Goal: Information Seeking & Learning: Learn about a topic

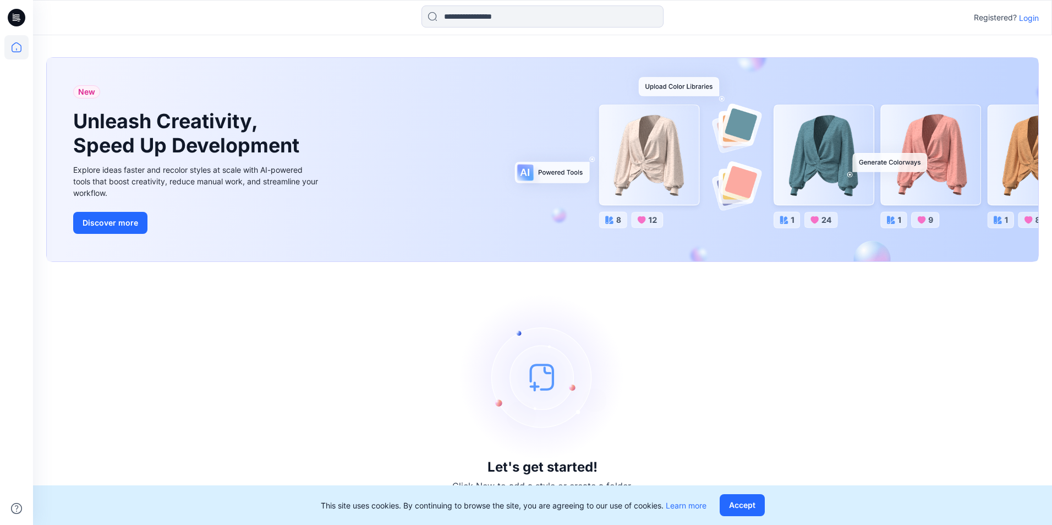
click at [1028, 17] on p "Login" at bounding box center [1029, 18] width 20 height 12
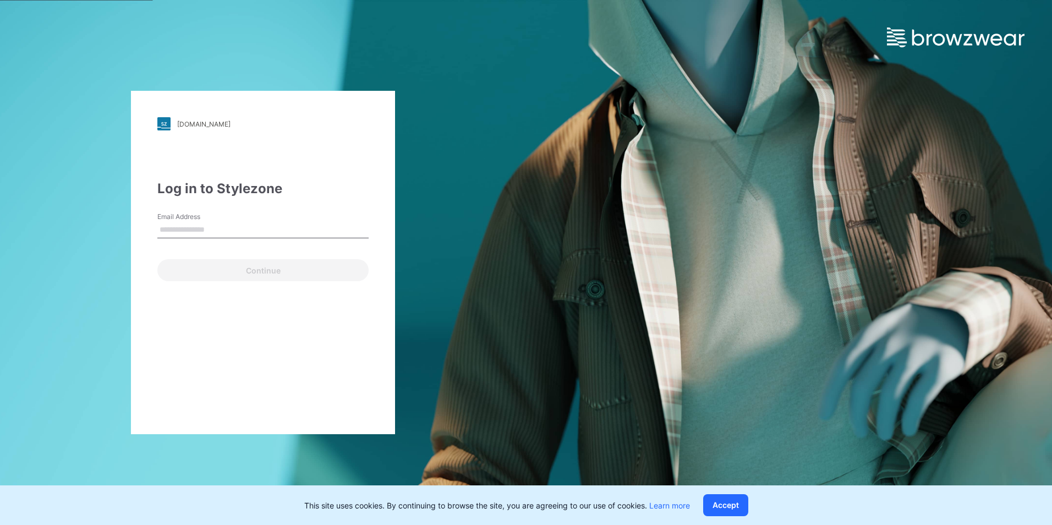
click at [244, 237] on input "Email Address" at bounding box center [262, 230] width 211 height 17
type input "**********"
click at [275, 281] on div "**********" at bounding box center [263, 262] width 264 height 343
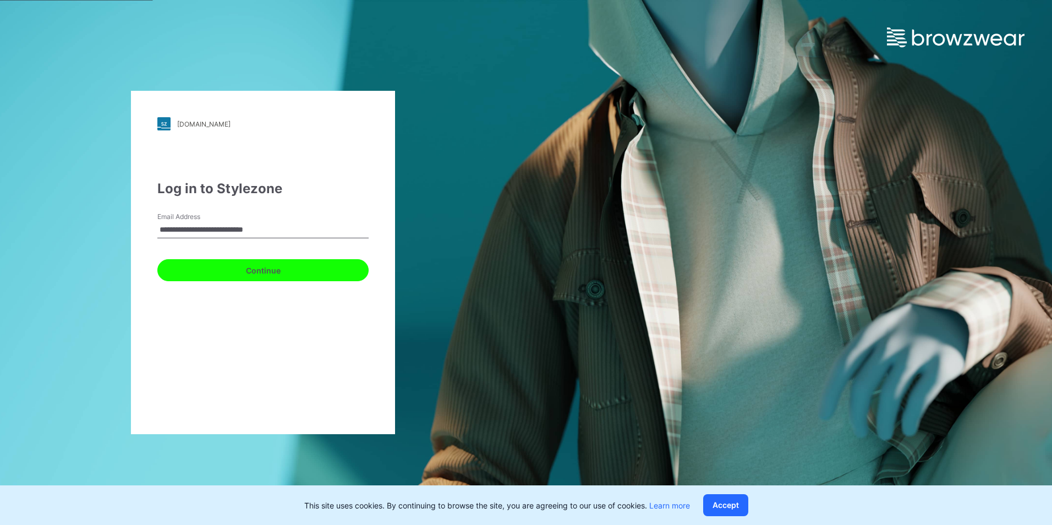
click at [274, 273] on button "Continue" at bounding box center [262, 270] width 211 height 22
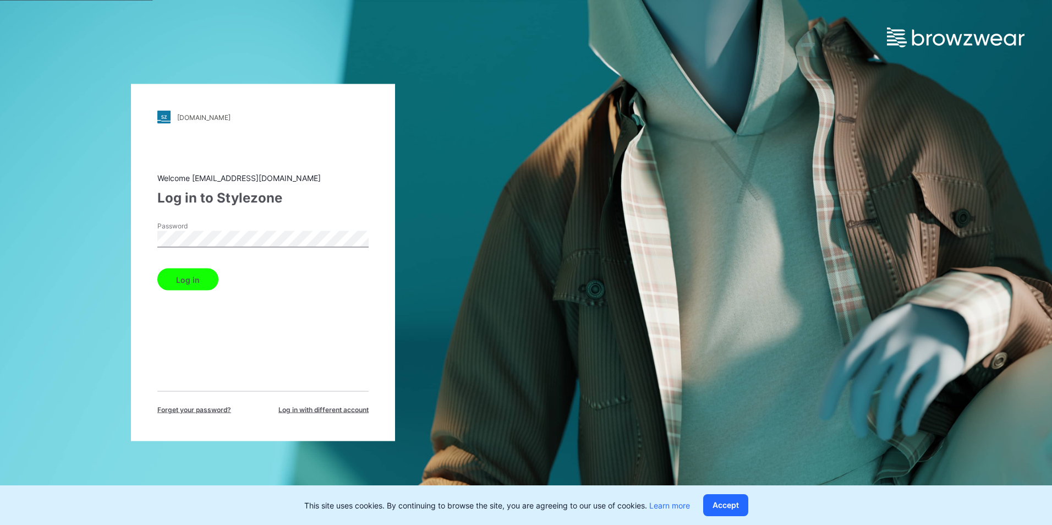
click at [190, 280] on button "Log in" at bounding box center [187, 280] width 61 height 22
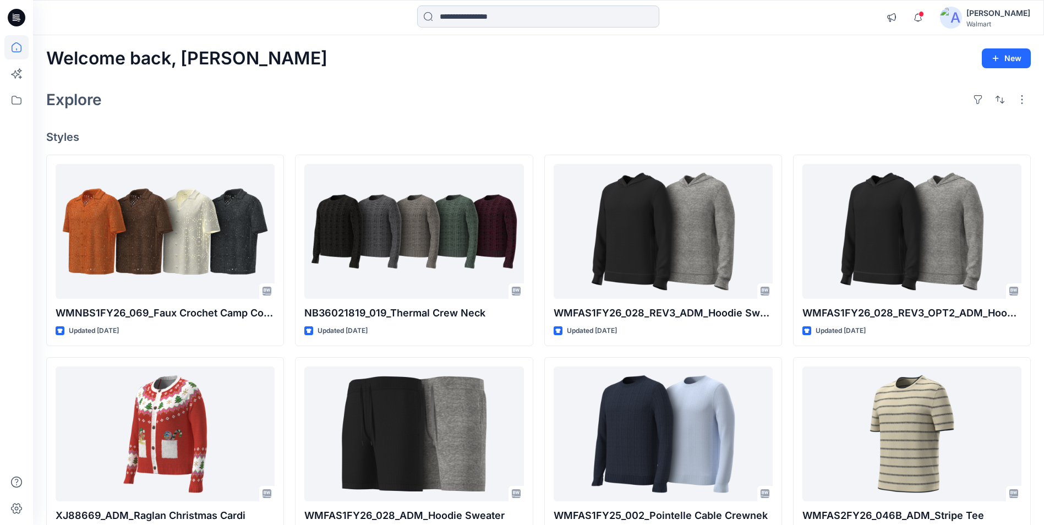
click at [533, 19] on input at bounding box center [538, 17] width 242 height 22
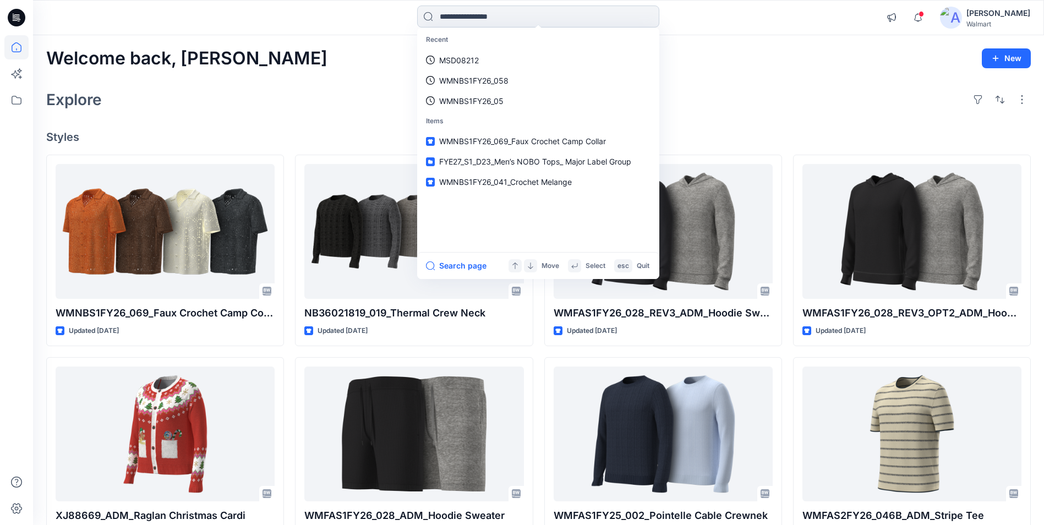
paste input "**********"
type input "**********"
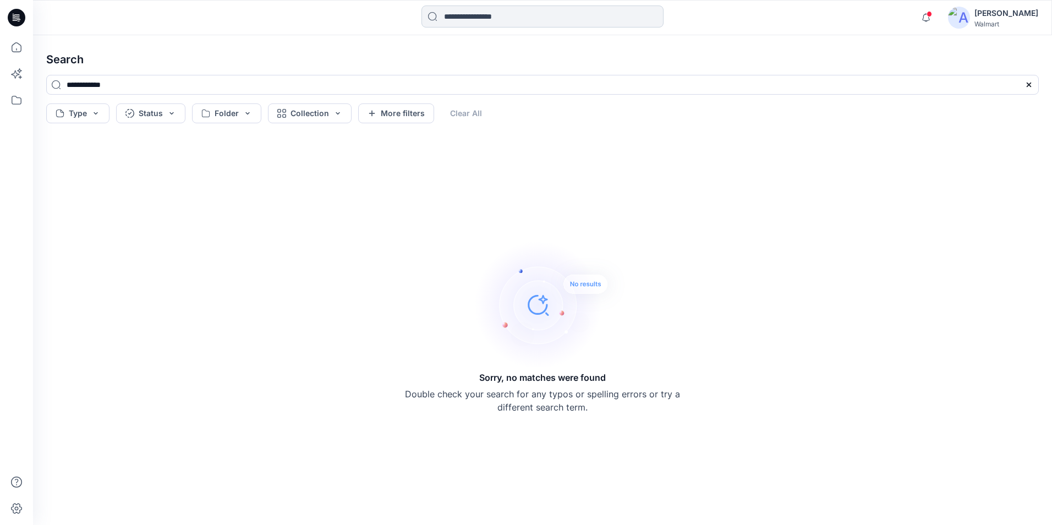
click at [510, 18] on input at bounding box center [543, 17] width 242 height 22
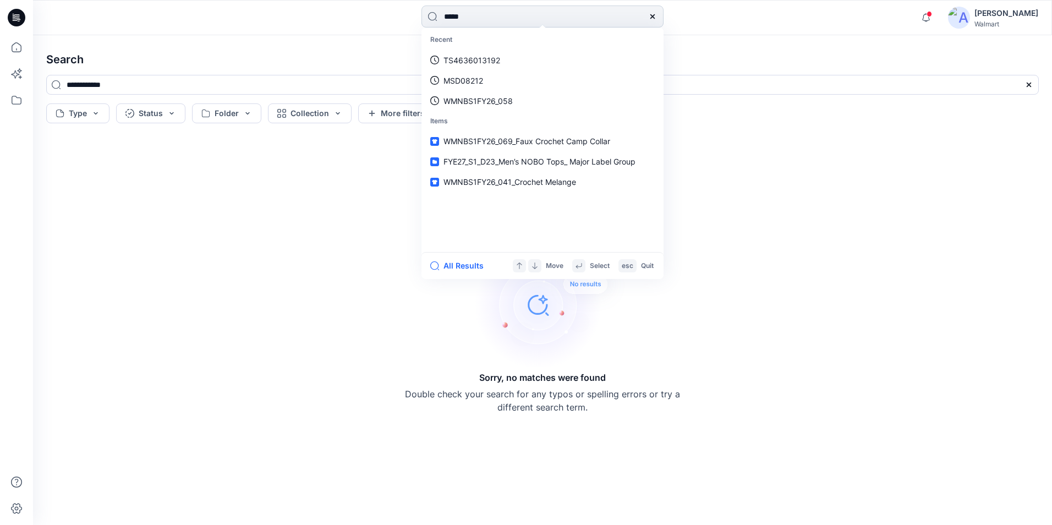
type input "******"
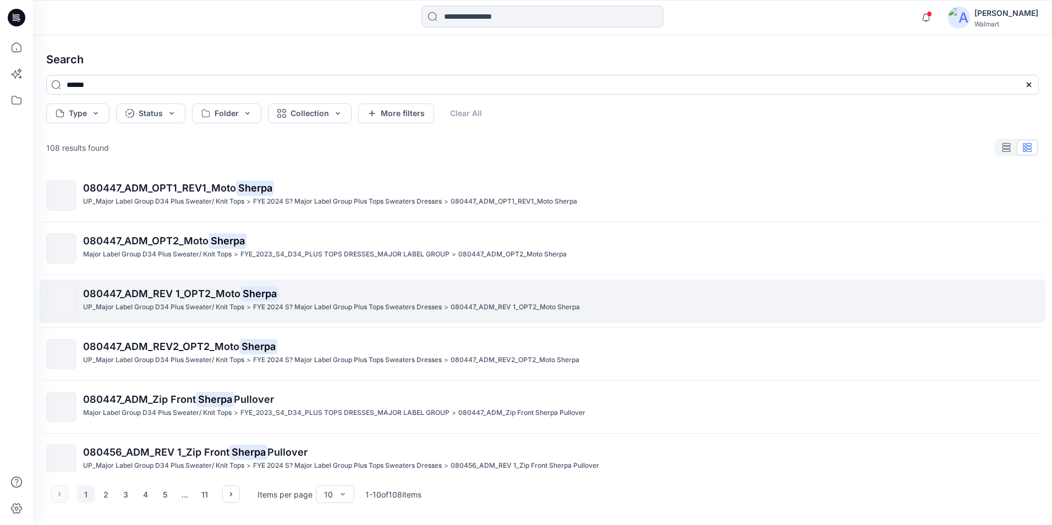
scroll to position [110, 0]
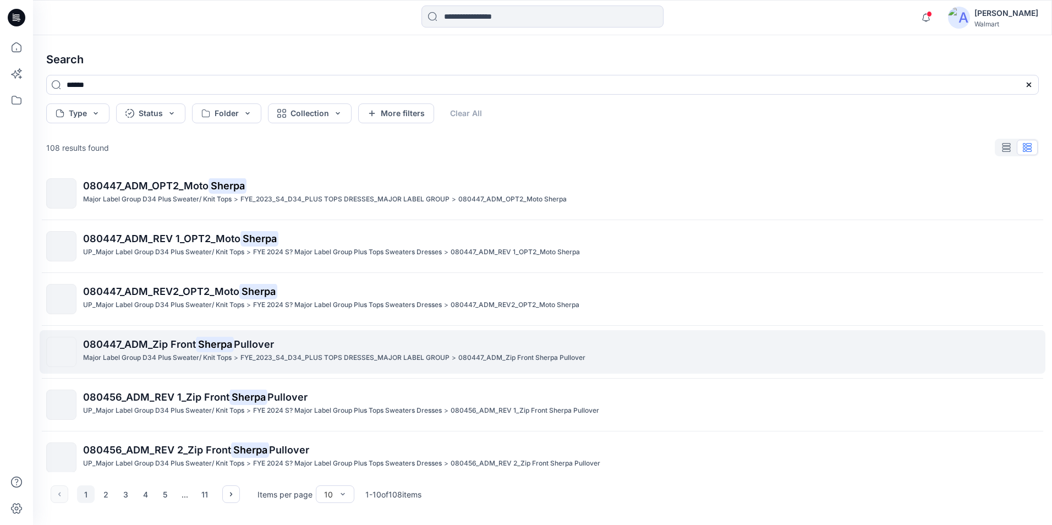
click at [263, 343] on span "Pullover" at bounding box center [254, 344] width 40 height 12
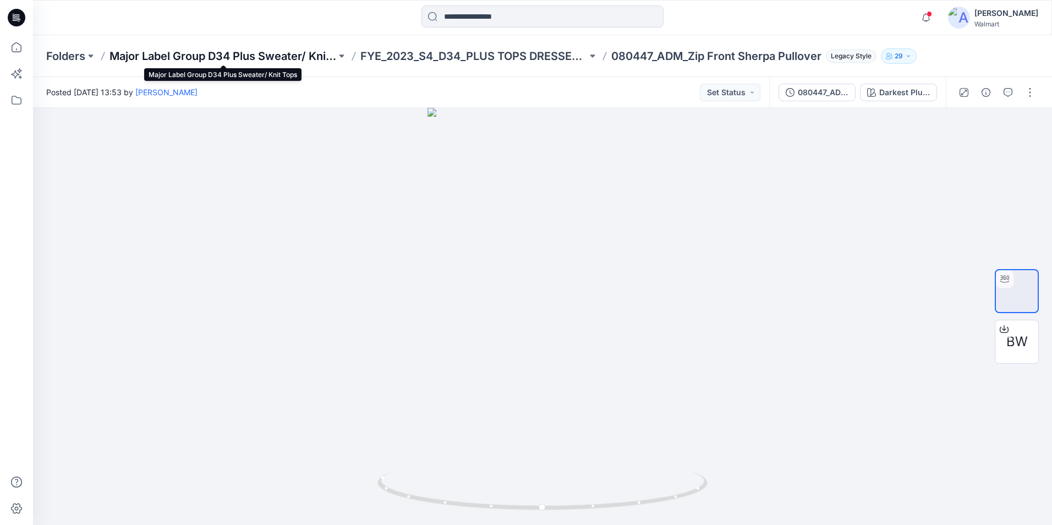
click at [205, 58] on p "Major Label Group D34 Plus Sweater/ Knit Tops" at bounding box center [223, 55] width 227 height 15
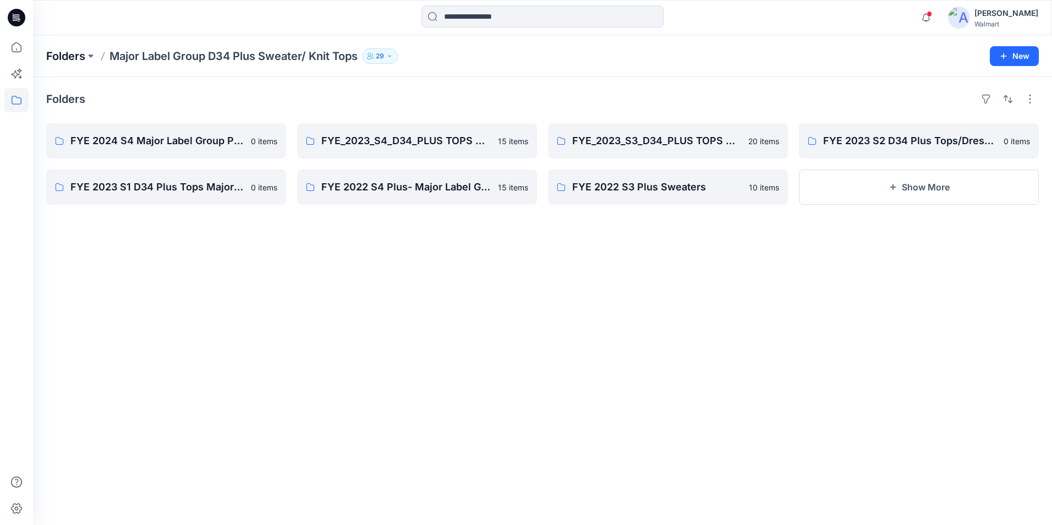
click at [75, 57] on p "Folders" at bounding box center [65, 55] width 39 height 15
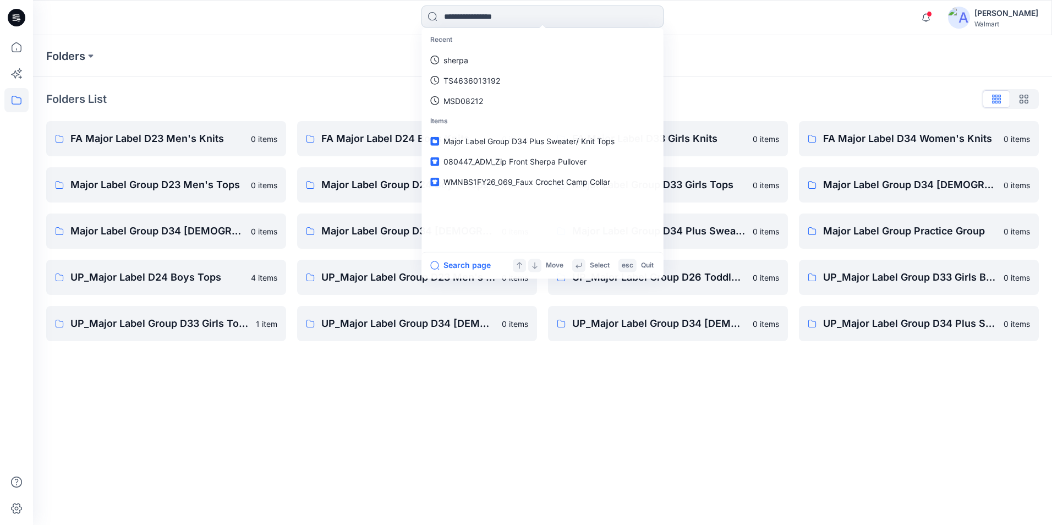
click at [540, 13] on input at bounding box center [543, 17] width 242 height 22
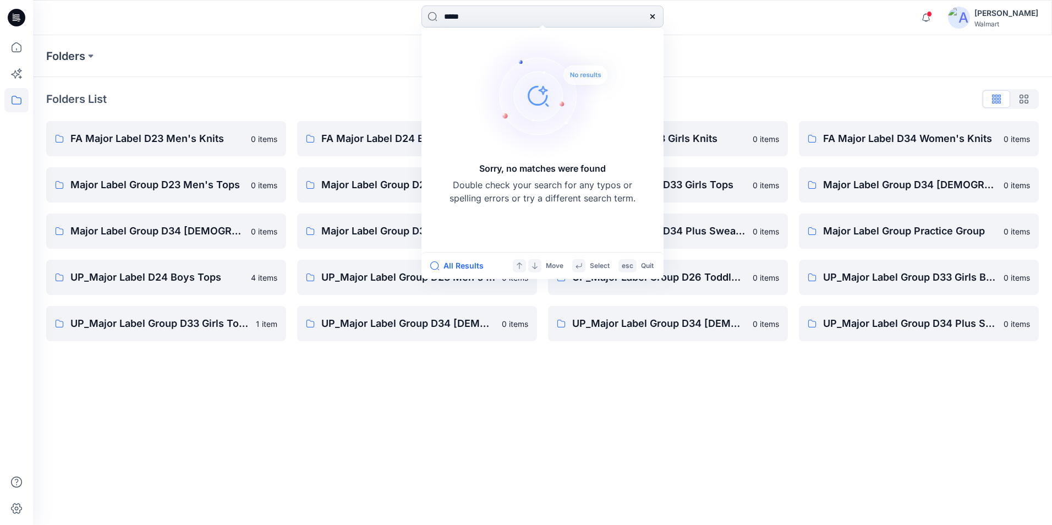
type input "******"
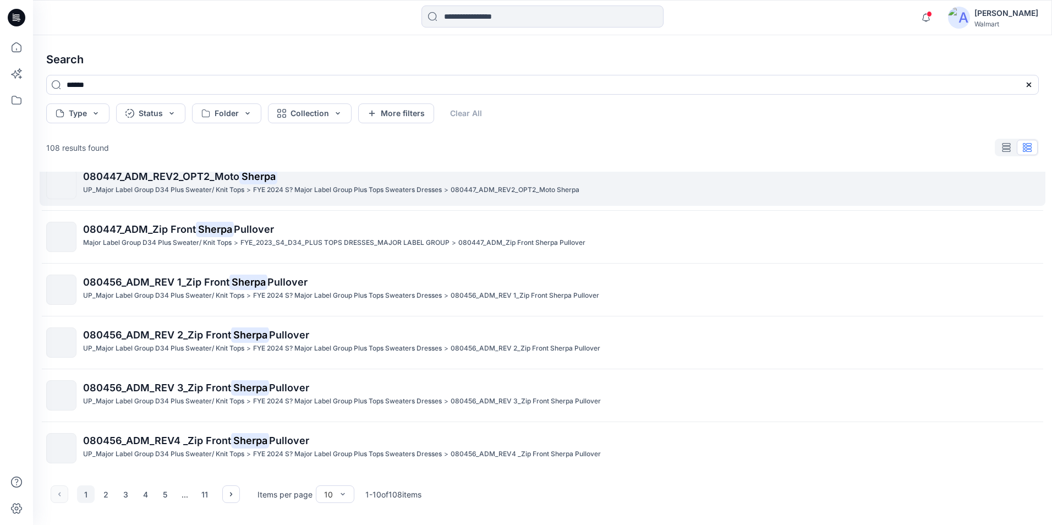
scroll to position [228, 0]
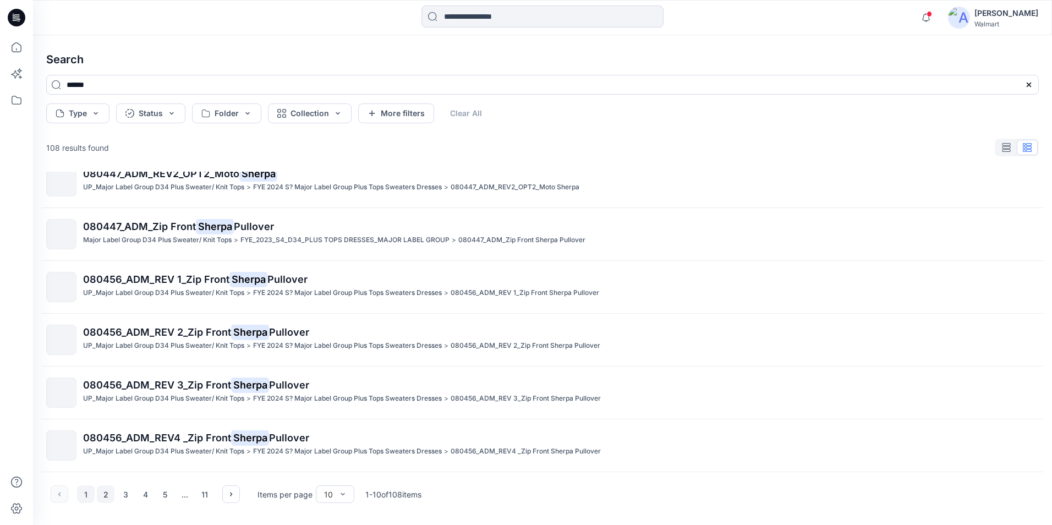
click at [106, 493] on button "2" at bounding box center [106, 494] width 18 height 18
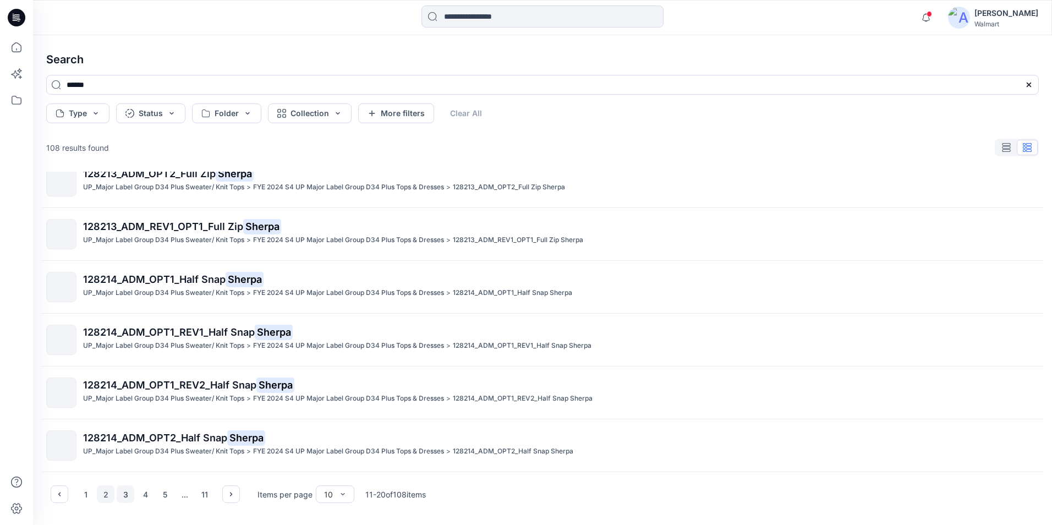
click at [127, 493] on button "3" at bounding box center [126, 494] width 18 height 18
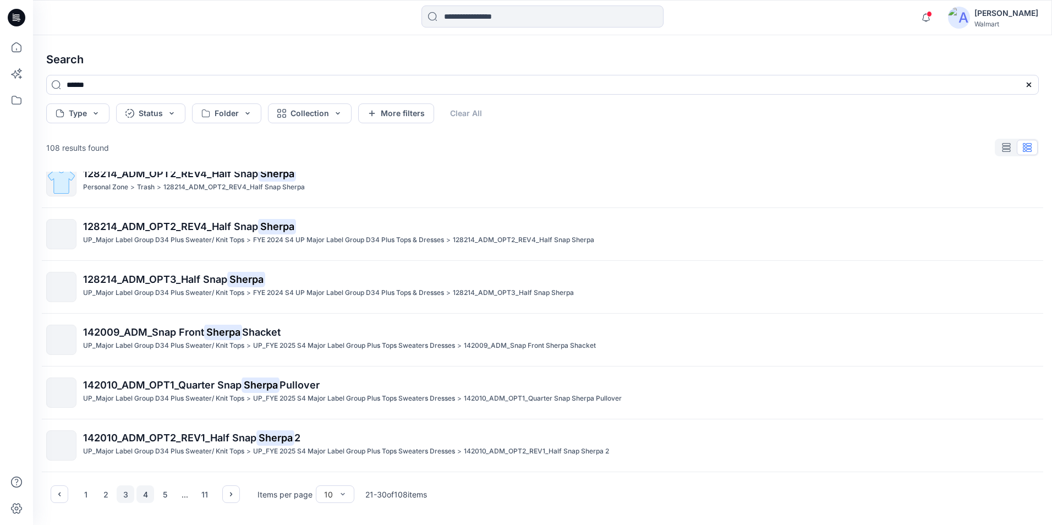
click at [144, 496] on button "4" at bounding box center [145, 494] width 18 height 18
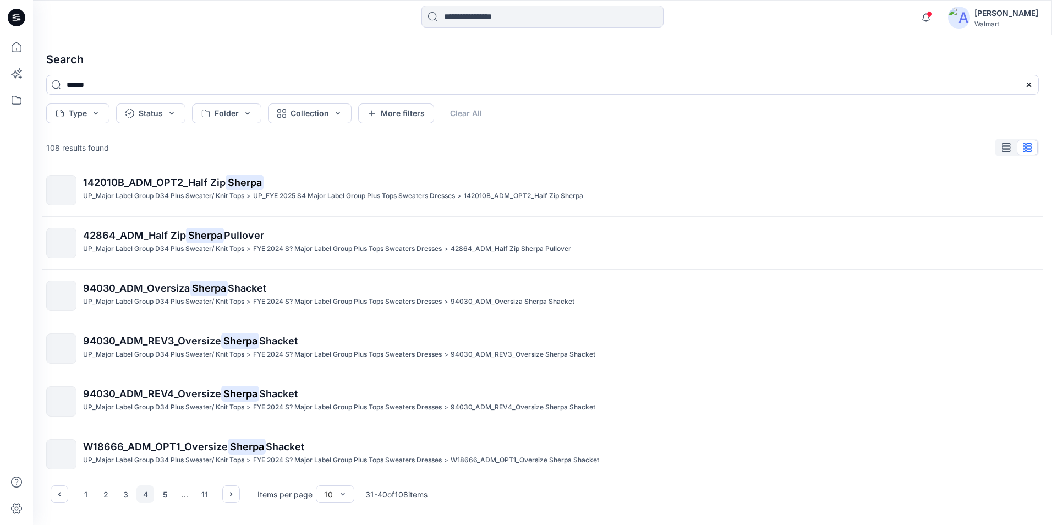
scroll to position [0, 0]
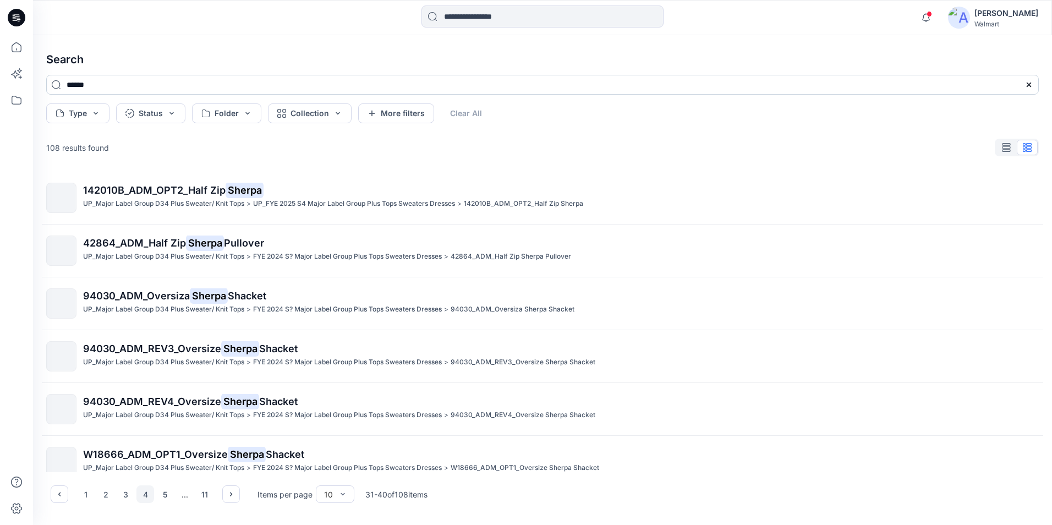
drag, startPoint x: 83, startPoint y: 86, endPoint x: 52, endPoint y: 92, distance: 31.5
click at [52, 92] on input "******" at bounding box center [542, 85] width 993 height 20
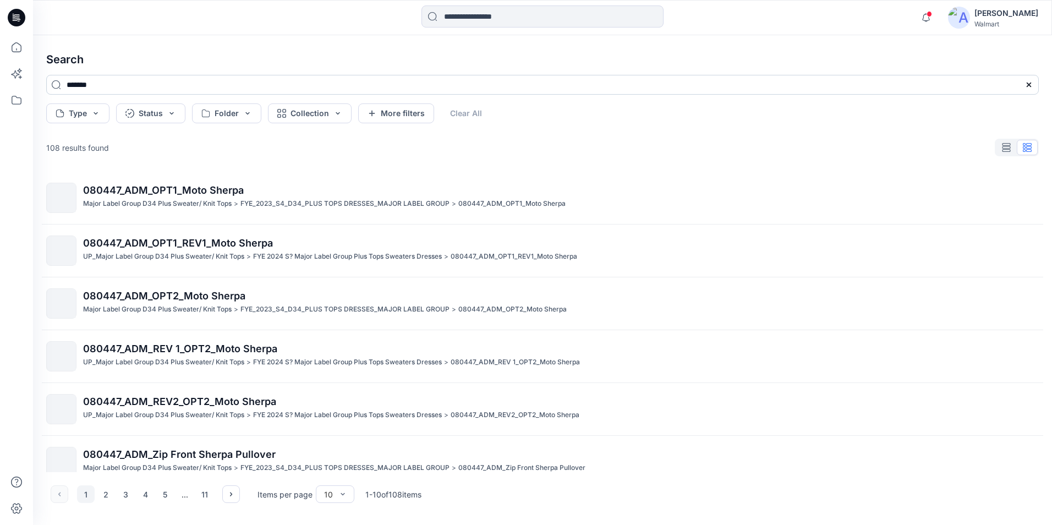
type input "*******"
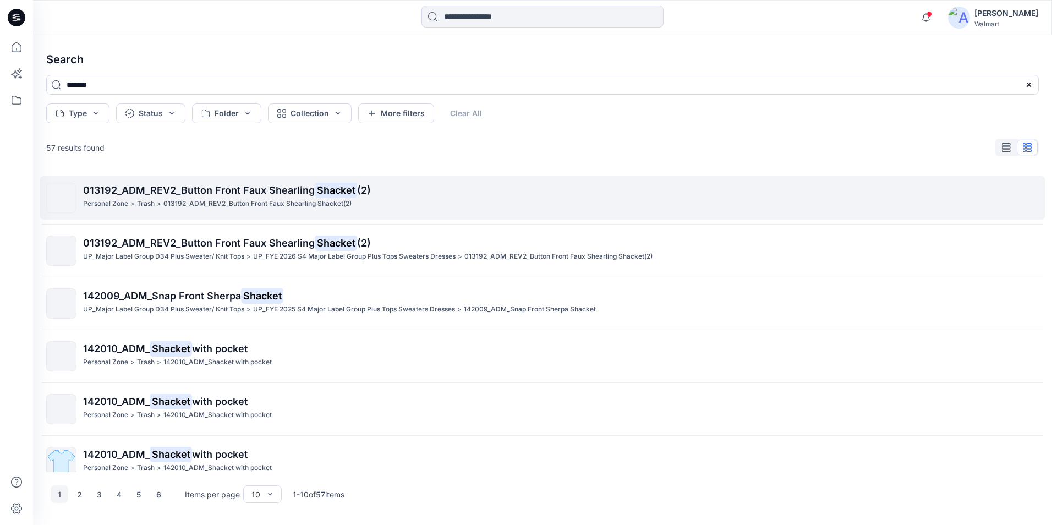
click at [385, 197] on p "013192_ADM_REV2_Button Front Faux Shearling Shacket (2)" at bounding box center [560, 190] width 955 height 15
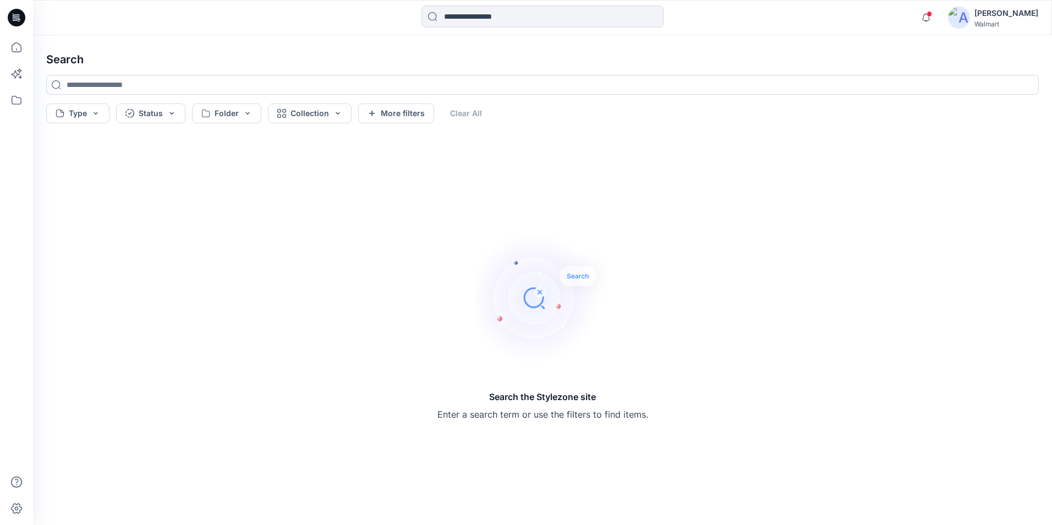
click at [217, 86] on input at bounding box center [542, 85] width 993 height 20
type input "*******"
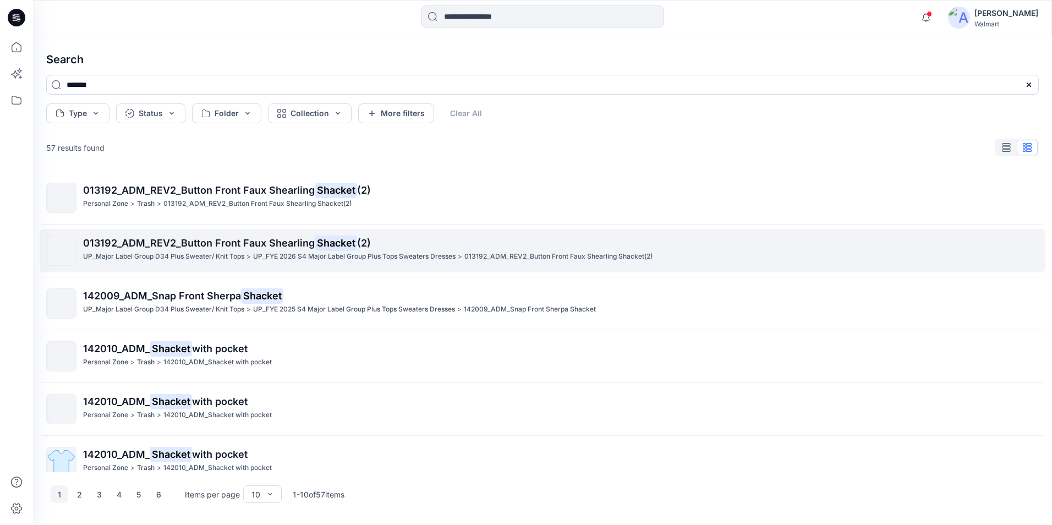
click at [378, 253] on p "UP_FYE 2026 S4 Major Label Group Plus Tops Sweaters Dresses" at bounding box center [354, 257] width 203 height 12
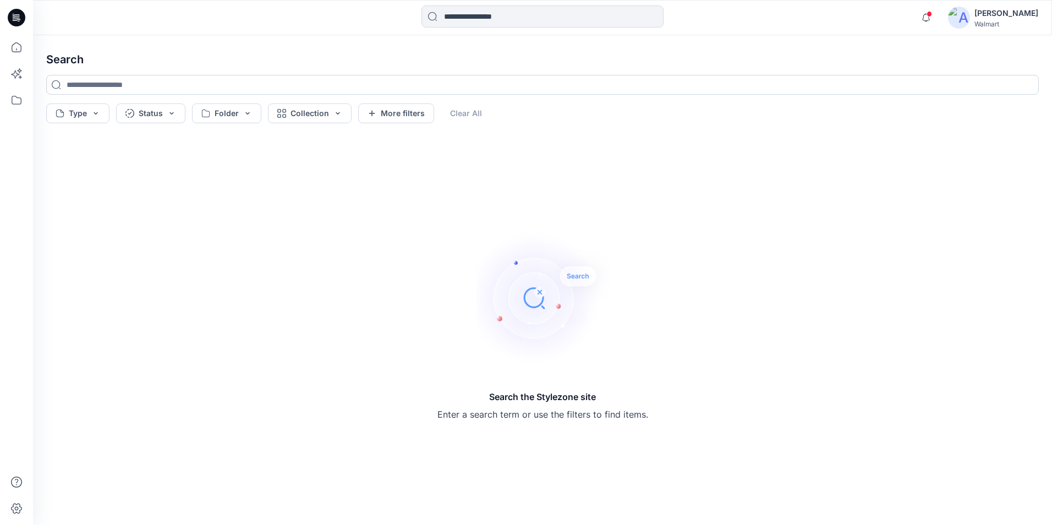
click at [132, 82] on input at bounding box center [542, 85] width 993 height 20
type input "*******"
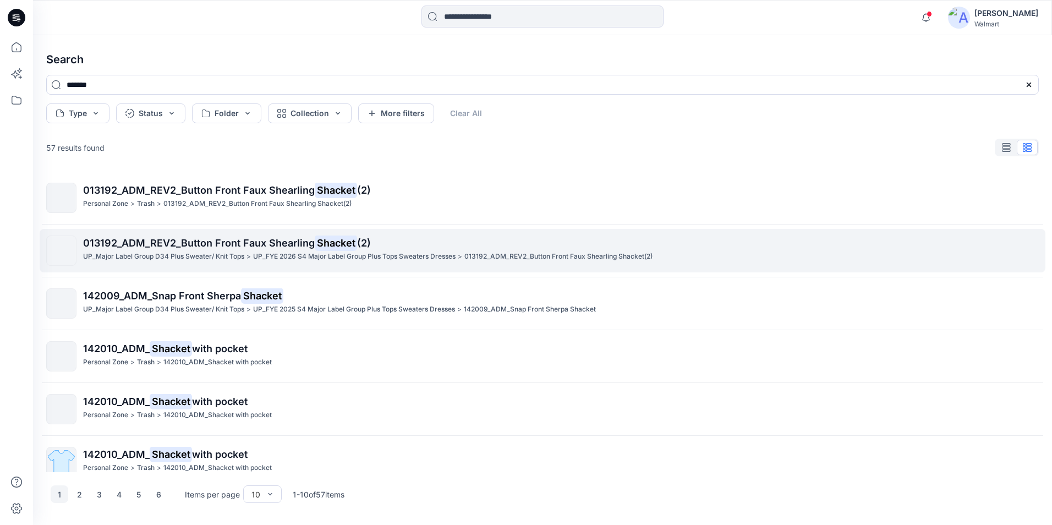
click at [442, 263] on div "013192_ADM_REV2_Button Front Faux Shearling Shacket (2) UP_Major Label Group D3…" at bounding box center [560, 251] width 955 height 30
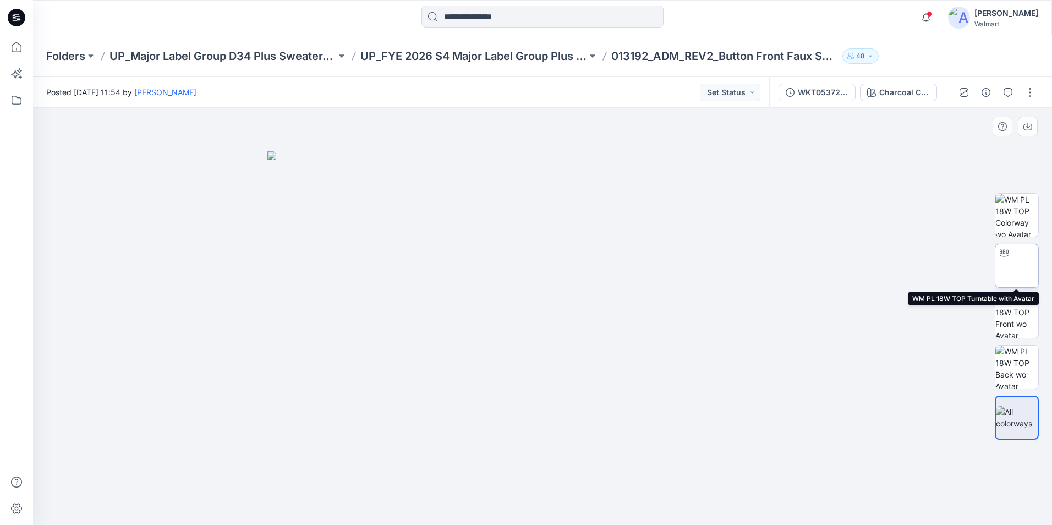
click at [1017, 266] on img at bounding box center [1017, 266] width 0 height 0
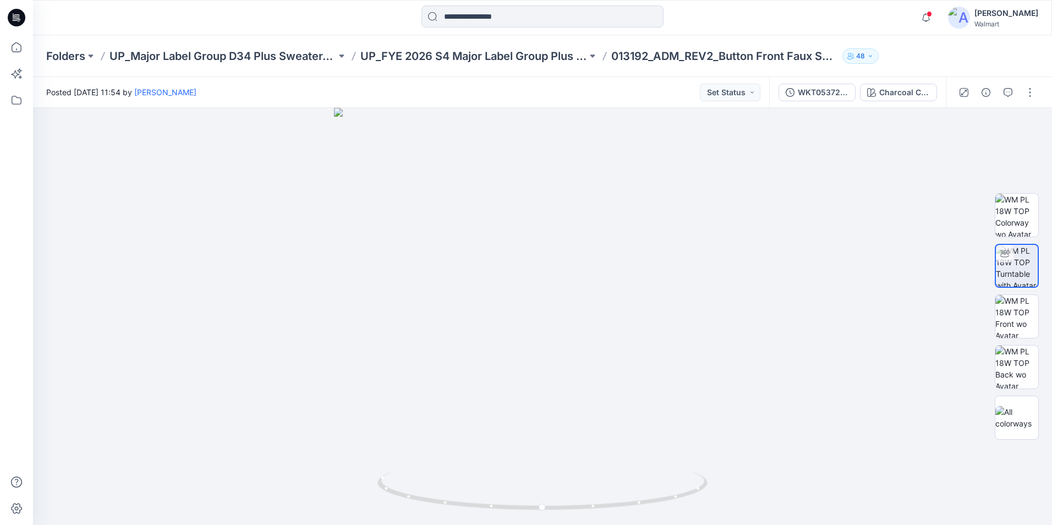
click at [910, 82] on div "WKT05372_ADM_REV3_Button Front Faux Shearling Shacket(2) (1) Charcoal Cinder" at bounding box center [857, 92] width 177 height 31
click at [910, 84] on button "Charcoal Cinder" at bounding box center [898, 93] width 77 height 18
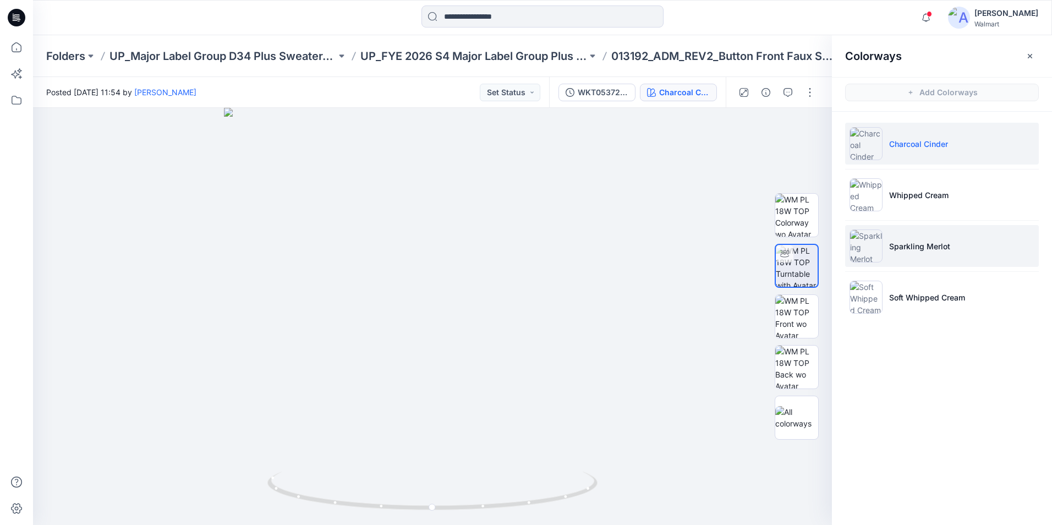
click at [910, 238] on li "Sparkling Merlot" at bounding box center [942, 246] width 194 height 42
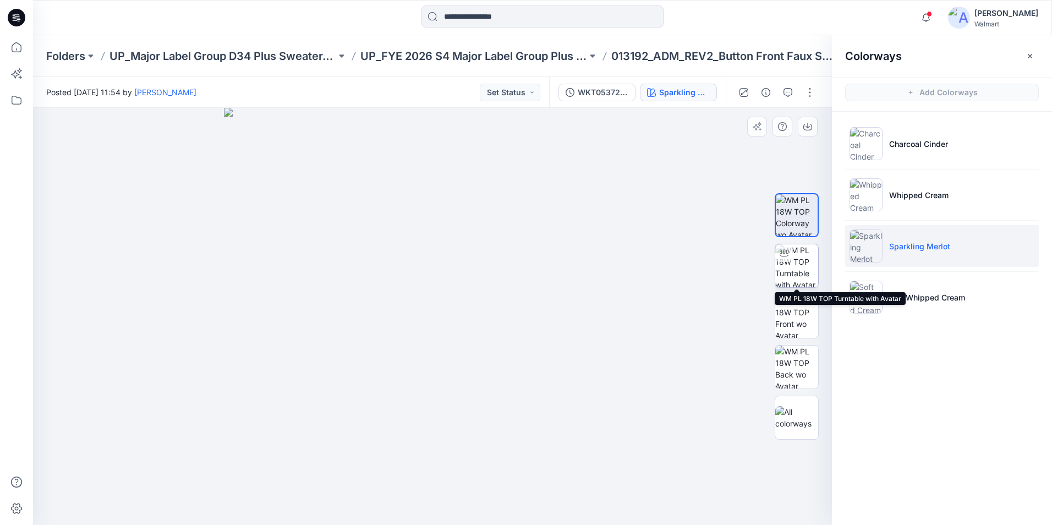
click at [810, 262] on img at bounding box center [797, 265] width 43 height 43
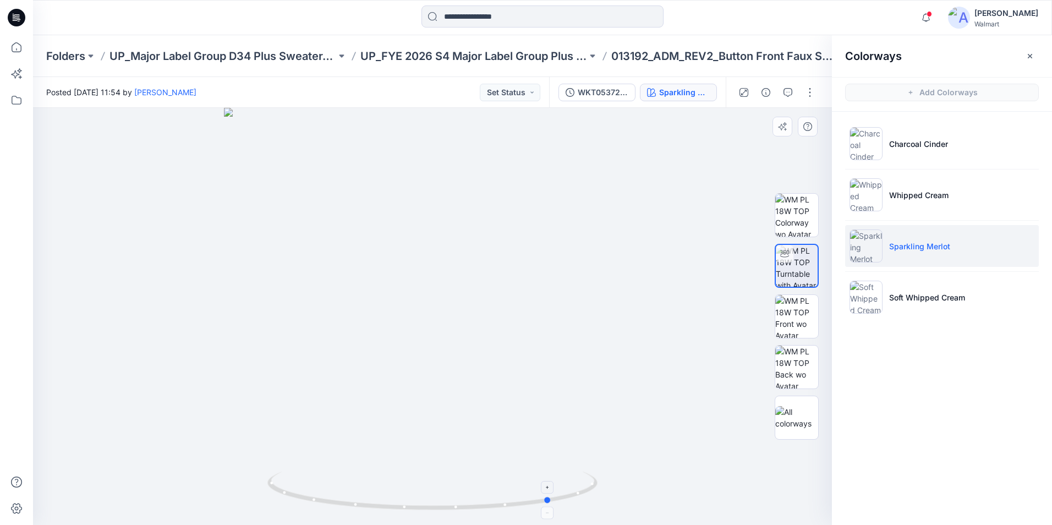
drag, startPoint x: 434, startPoint y: 509, endPoint x: 554, endPoint y: 505, distance: 119.5
click at [554, 505] on icon at bounding box center [433, 492] width 333 height 41
drag, startPoint x: 549, startPoint y: 501, endPoint x: 610, endPoint y: 486, distance: 63.5
click at [610, 486] on div at bounding box center [432, 316] width 799 height 417
click at [946, 190] on p "Whipped Cream" at bounding box center [918, 195] width 59 height 12
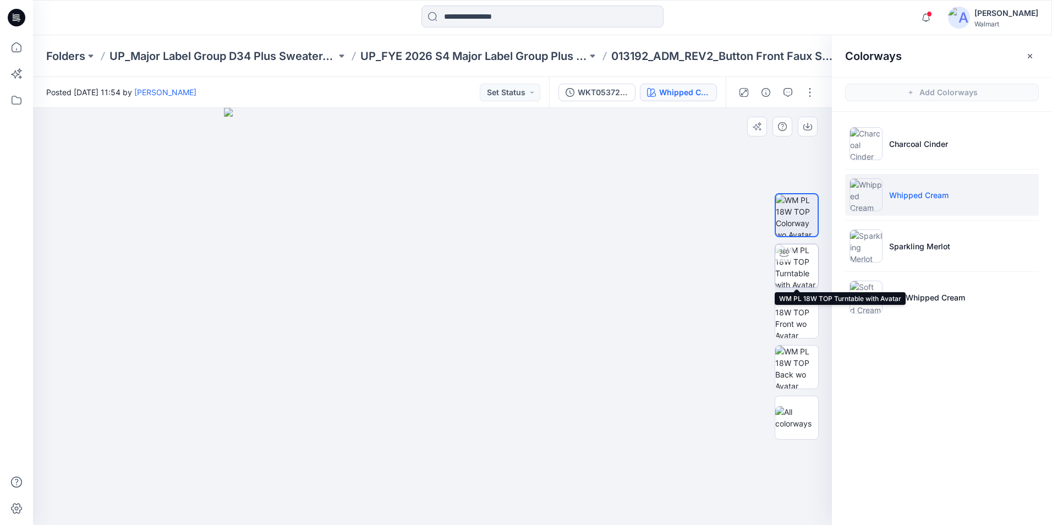
click at [797, 268] on img at bounding box center [797, 265] width 43 height 43
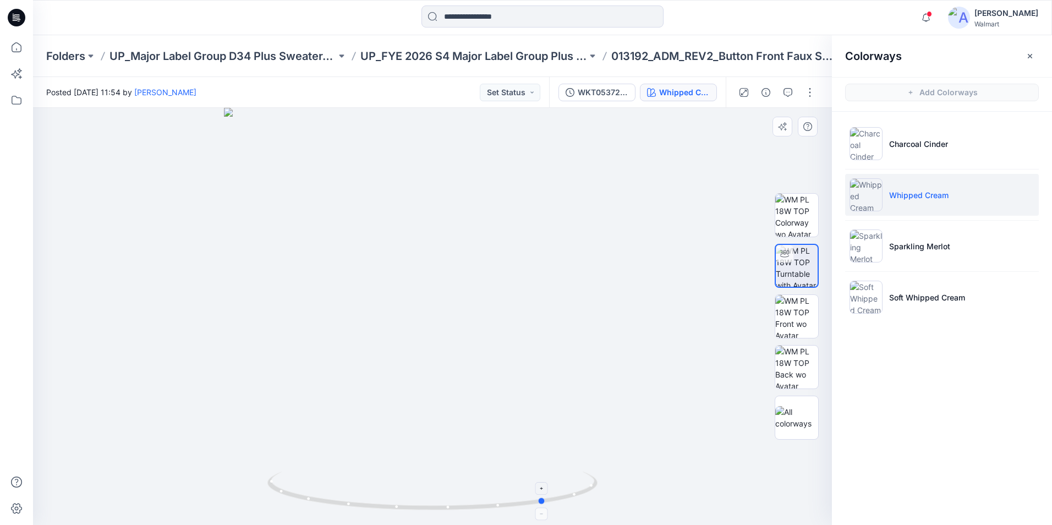
drag, startPoint x: 433, startPoint y: 510, endPoint x: 545, endPoint y: 483, distance: 114.8
click at [546, 489] on icon at bounding box center [433, 492] width 333 height 41
drag, startPoint x: 544, startPoint y: 503, endPoint x: 597, endPoint y: 489, distance: 55.3
click at [597, 489] on icon at bounding box center [433, 492] width 333 height 41
click at [246, 13] on div at bounding box center [160, 18] width 255 height 24
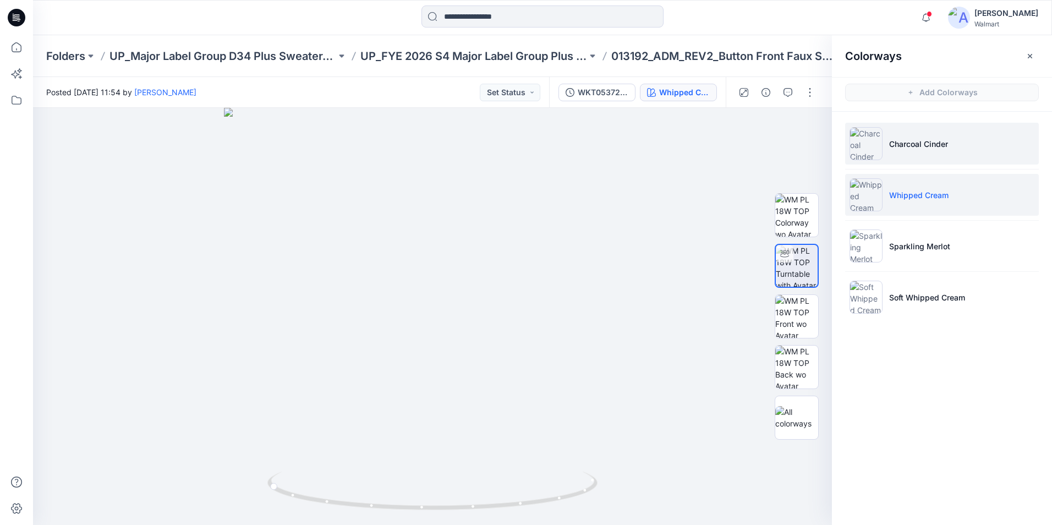
click at [962, 153] on li "Charcoal Cinder" at bounding box center [942, 144] width 194 height 42
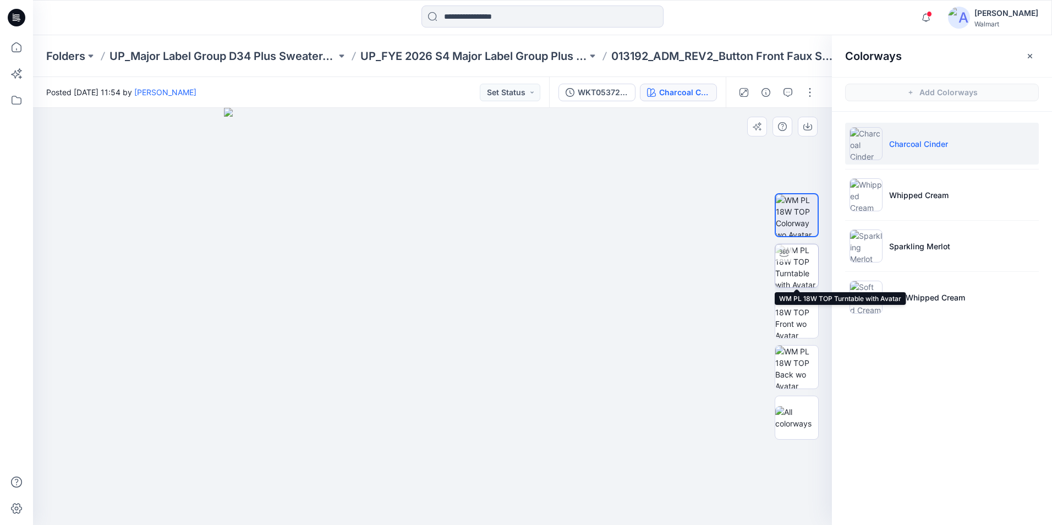
click at [789, 259] on div at bounding box center [785, 253] width 18 height 18
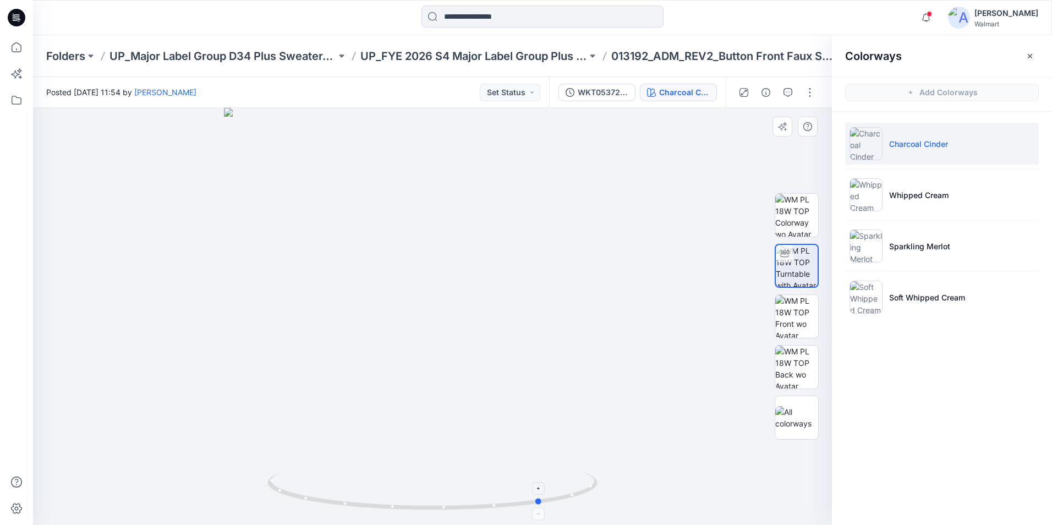
drag, startPoint x: 456, startPoint y: 509, endPoint x: 545, endPoint y: 502, distance: 89.4
click at [545, 502] on icon at bounding box center [433, 492] width 333 height 41
drag, startPoint x: 551, startPoint y: 502, endPoint x: 597, endPoint y: 486, distance: 48.4
click at [597, 486] on icon at bounding box center [433, 492] width 333 height 41
